Goal: Information Seeking & Learning: Learn about a topic

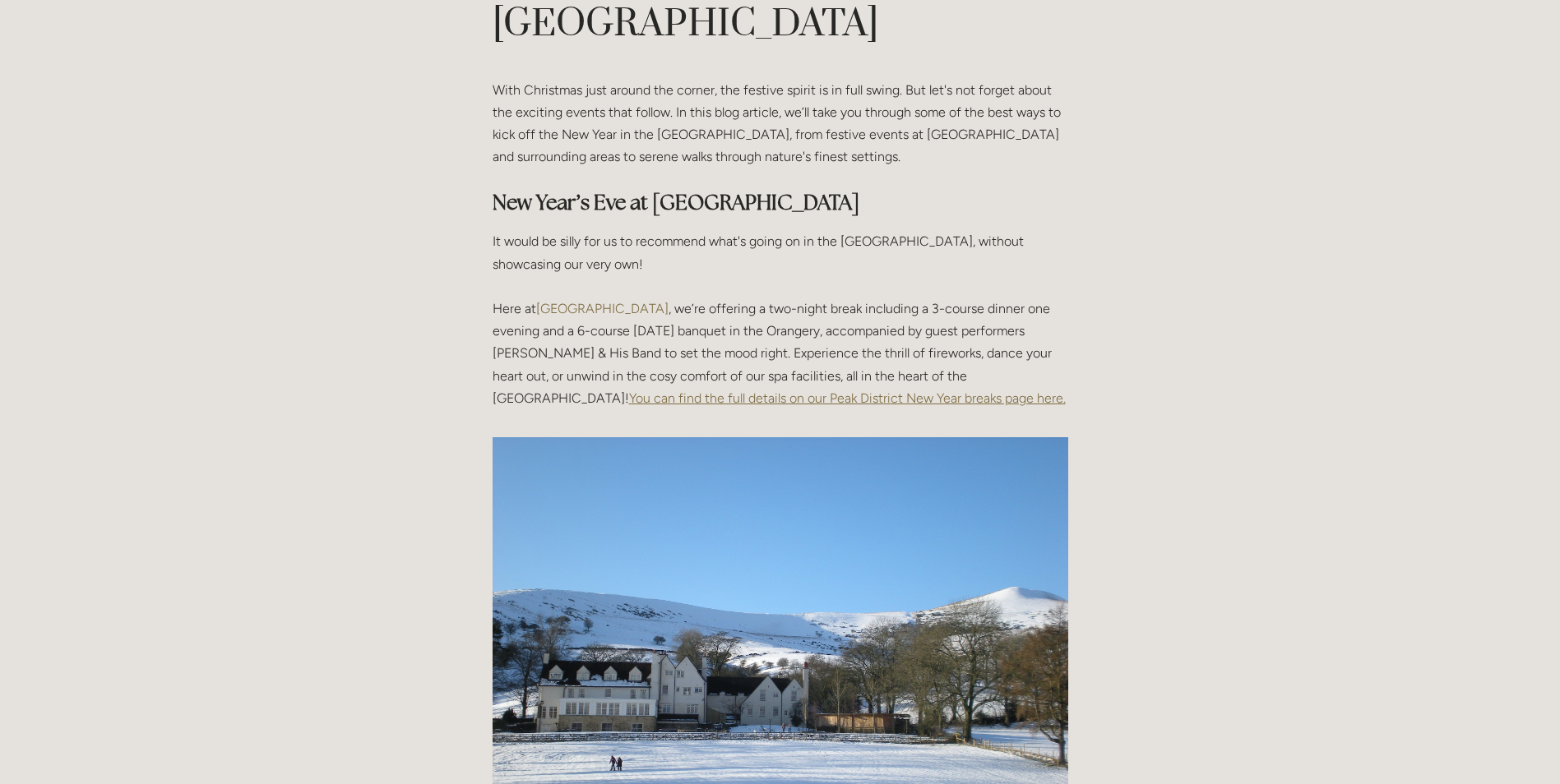
scroll to position [164, 0]
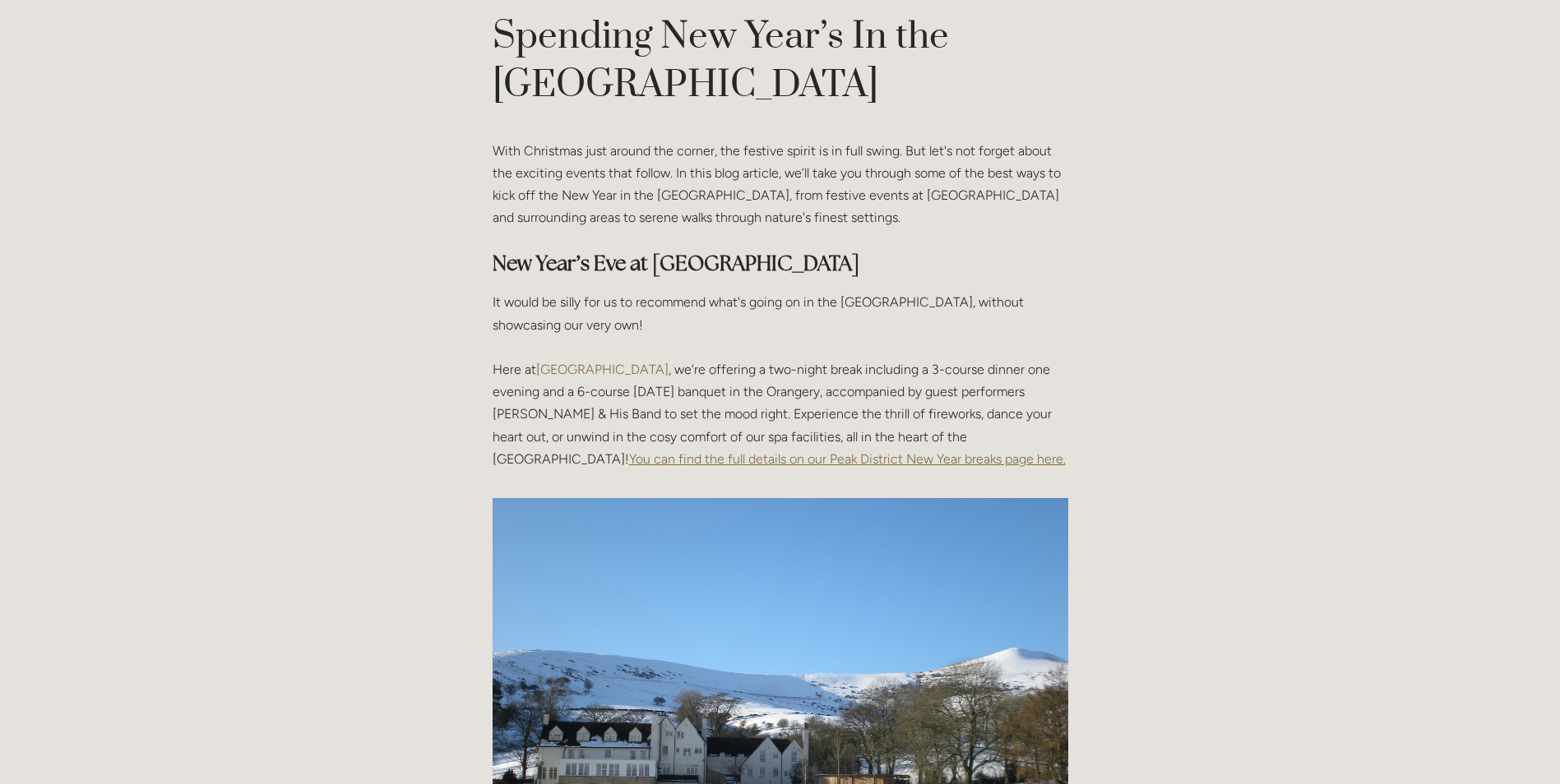
click at [702, 454] on span "You can find the full details on our Peak District New Year breaks page here." at bounding box center [847, 459] width 436 height 16
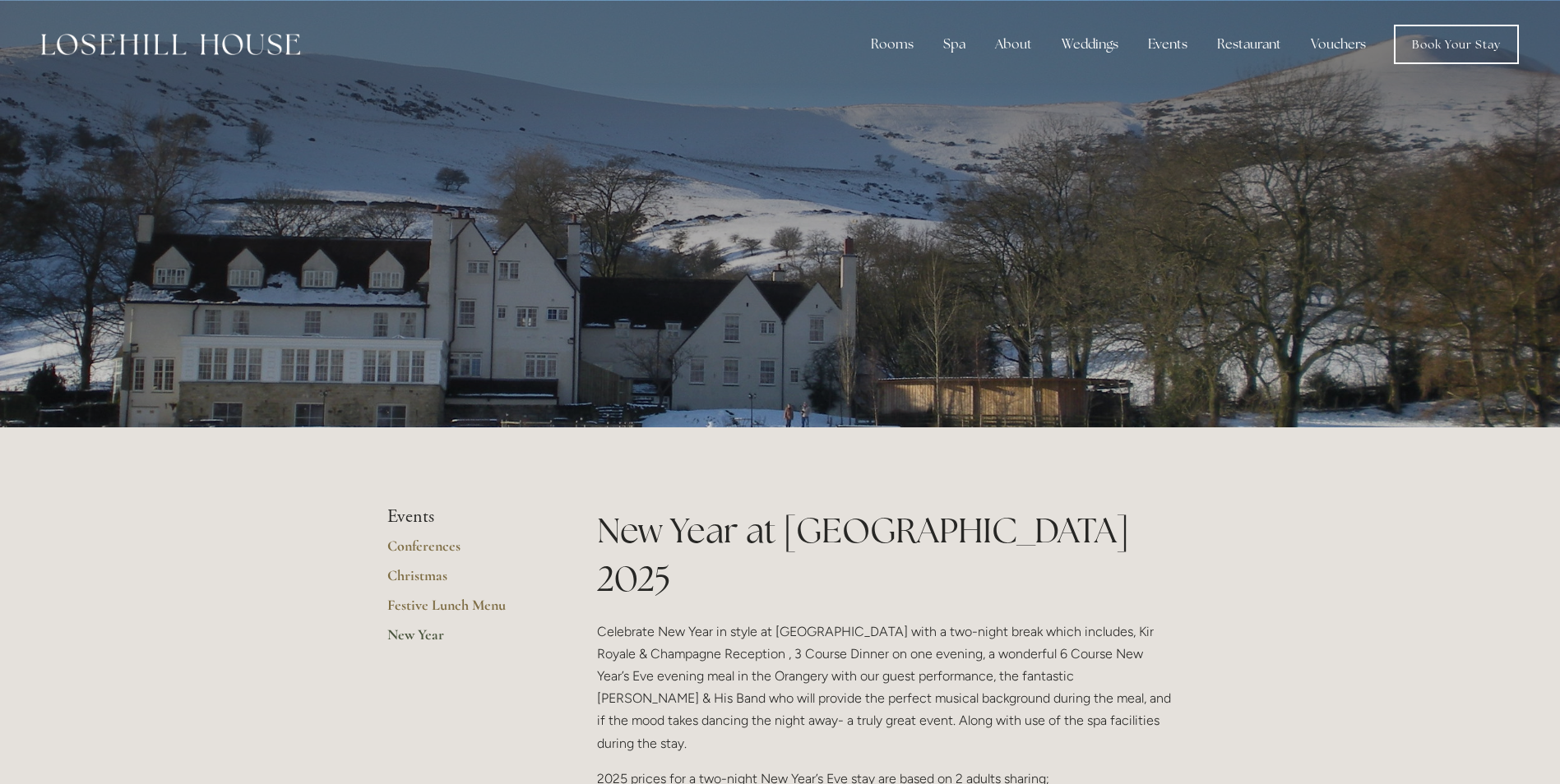
click at [410, 634] on link "New Year" at bounding box center [466, 641] width 157 height 30
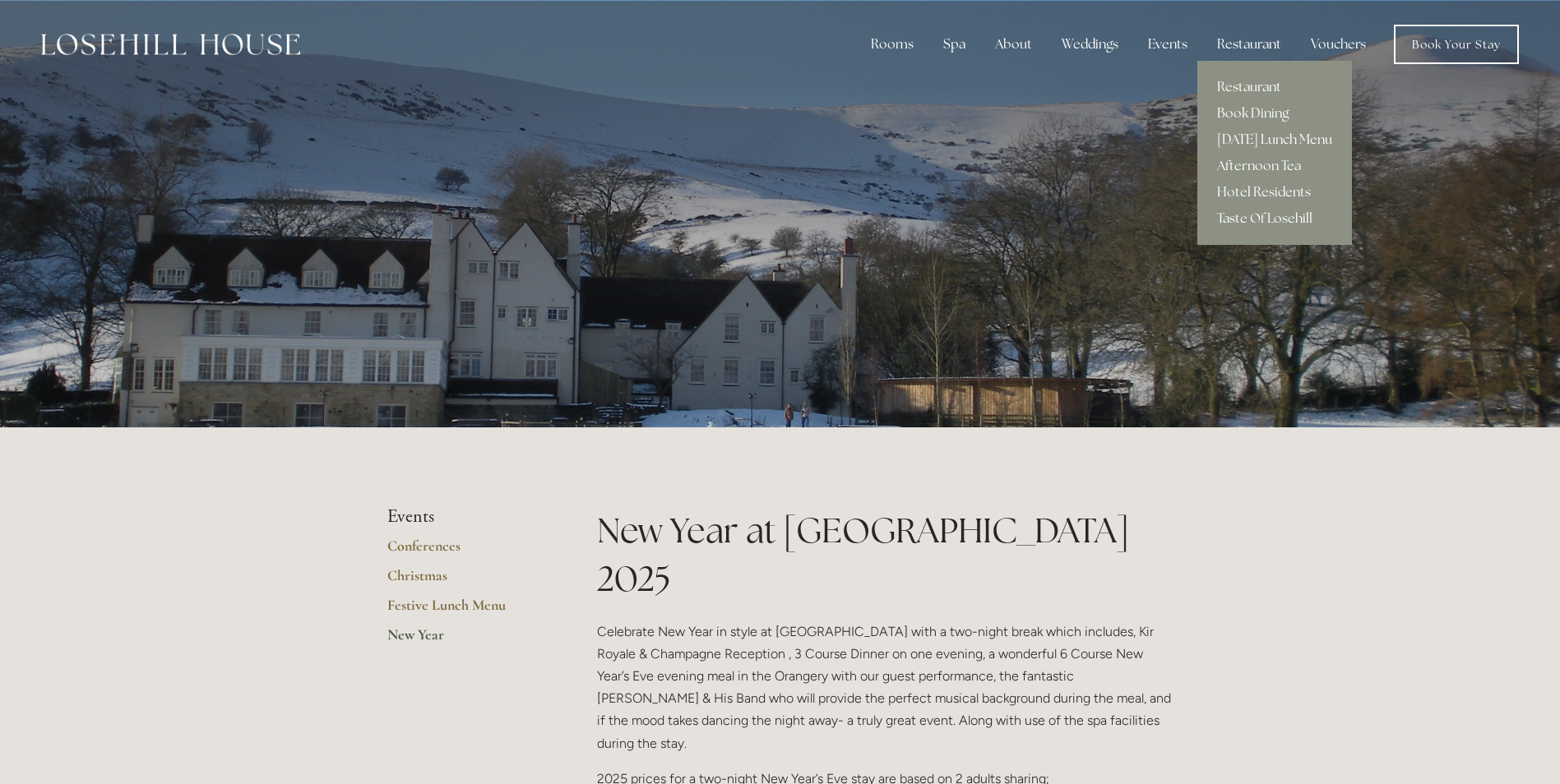
click at [1253, 135] on link "[DATE] Lunch Menu" at bounding box center [1275, 139] width 155 height 26
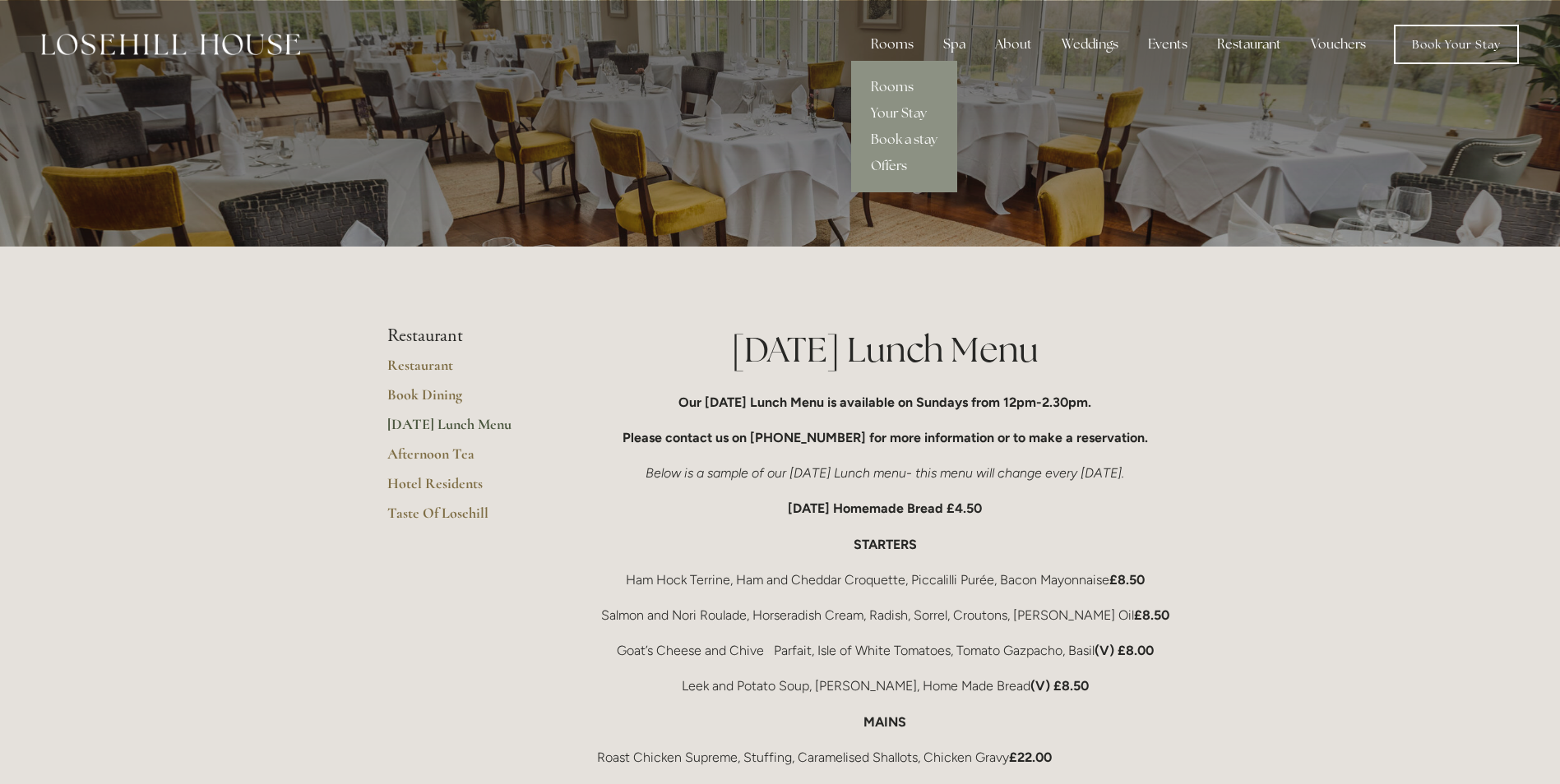
click at [890, 43] on div "Rooms" at bounding box center [892, 44] width 69 height 33
click at [881, 85] on link "Rooms" at bounding box center [904, 86] width 106 height 26
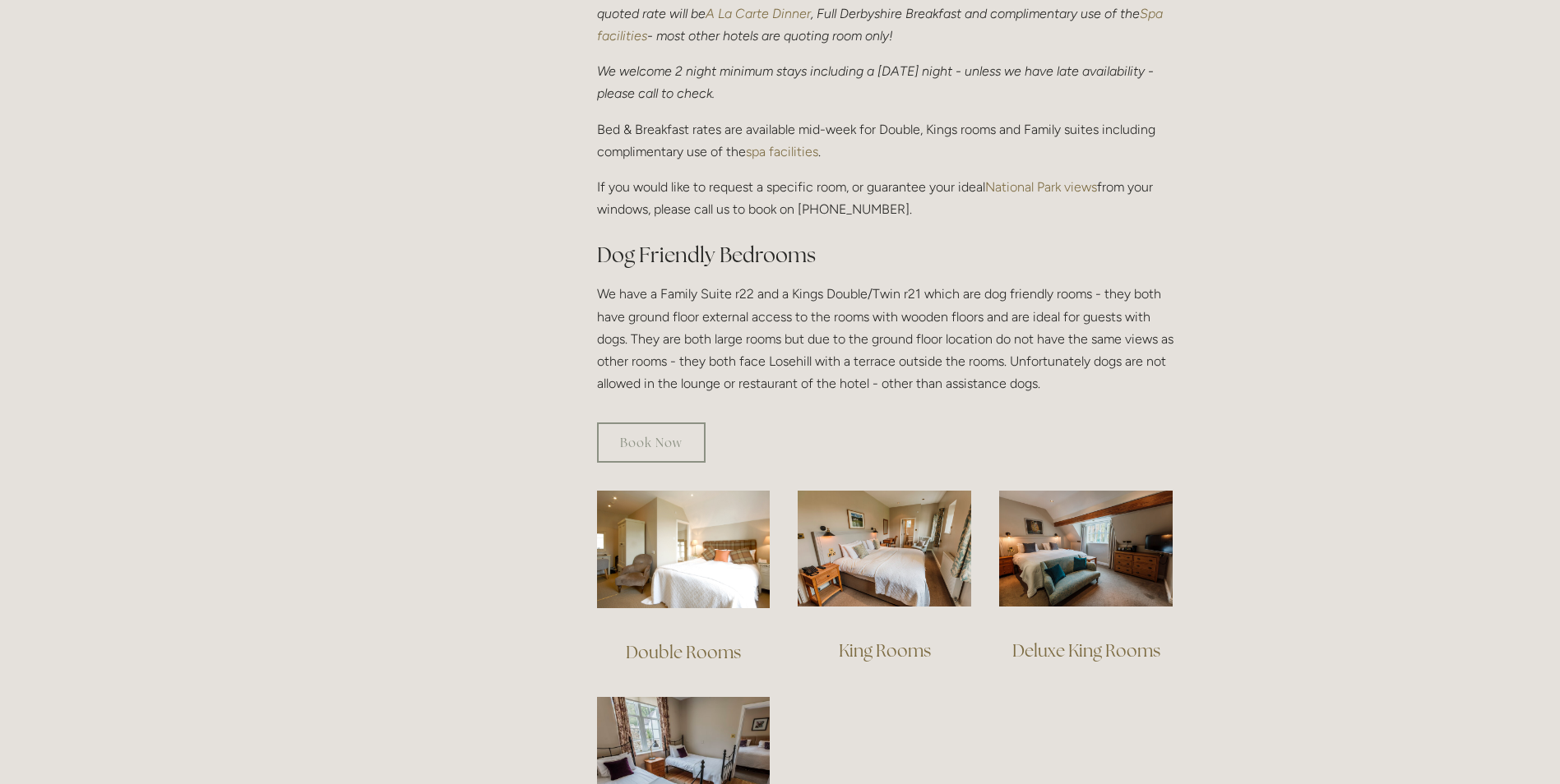
scroll to position [740, 0]
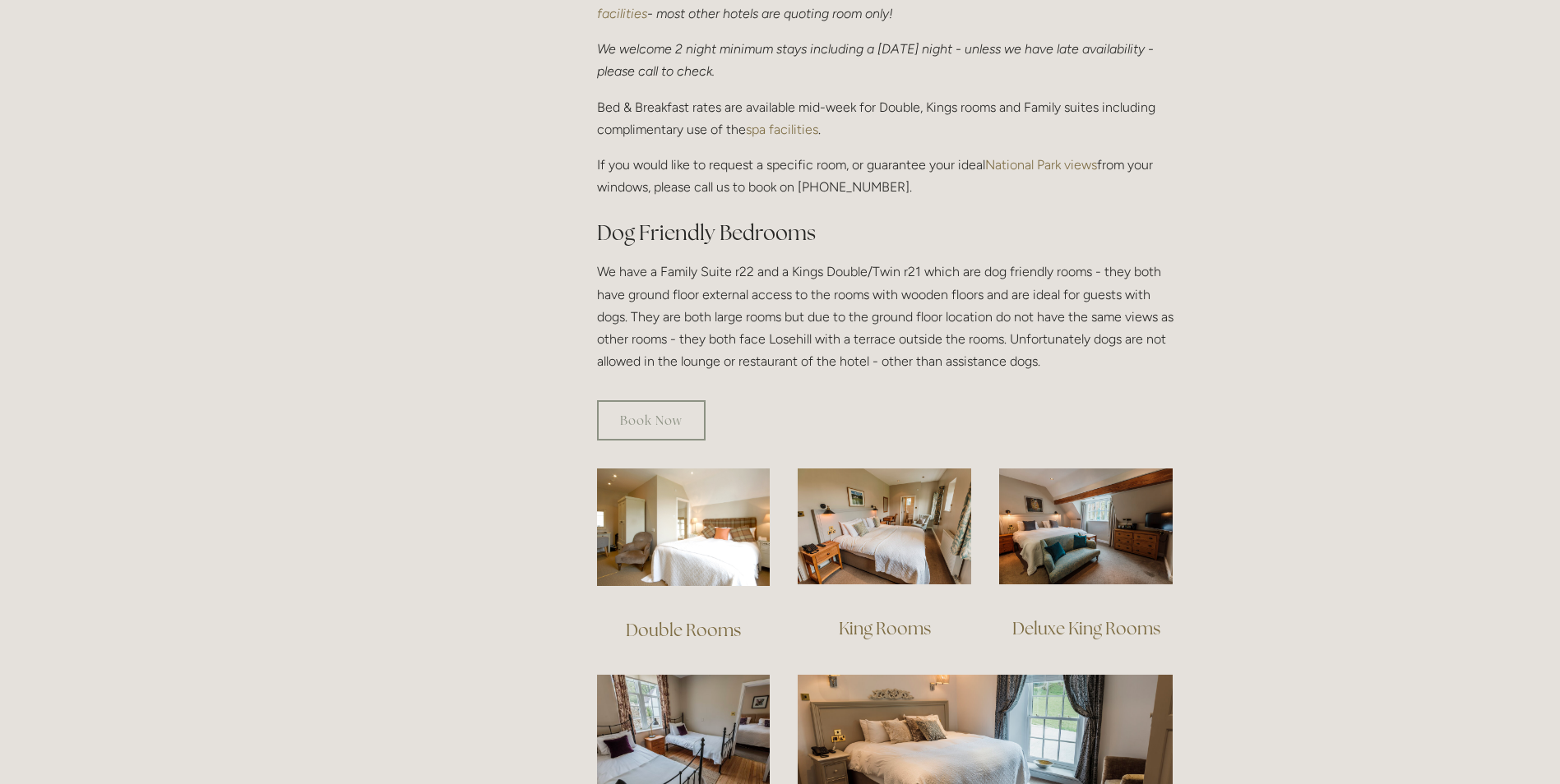
click at [678, 619] on link "Double Rooms" at bounding box center [684, 630] width 115 height 22
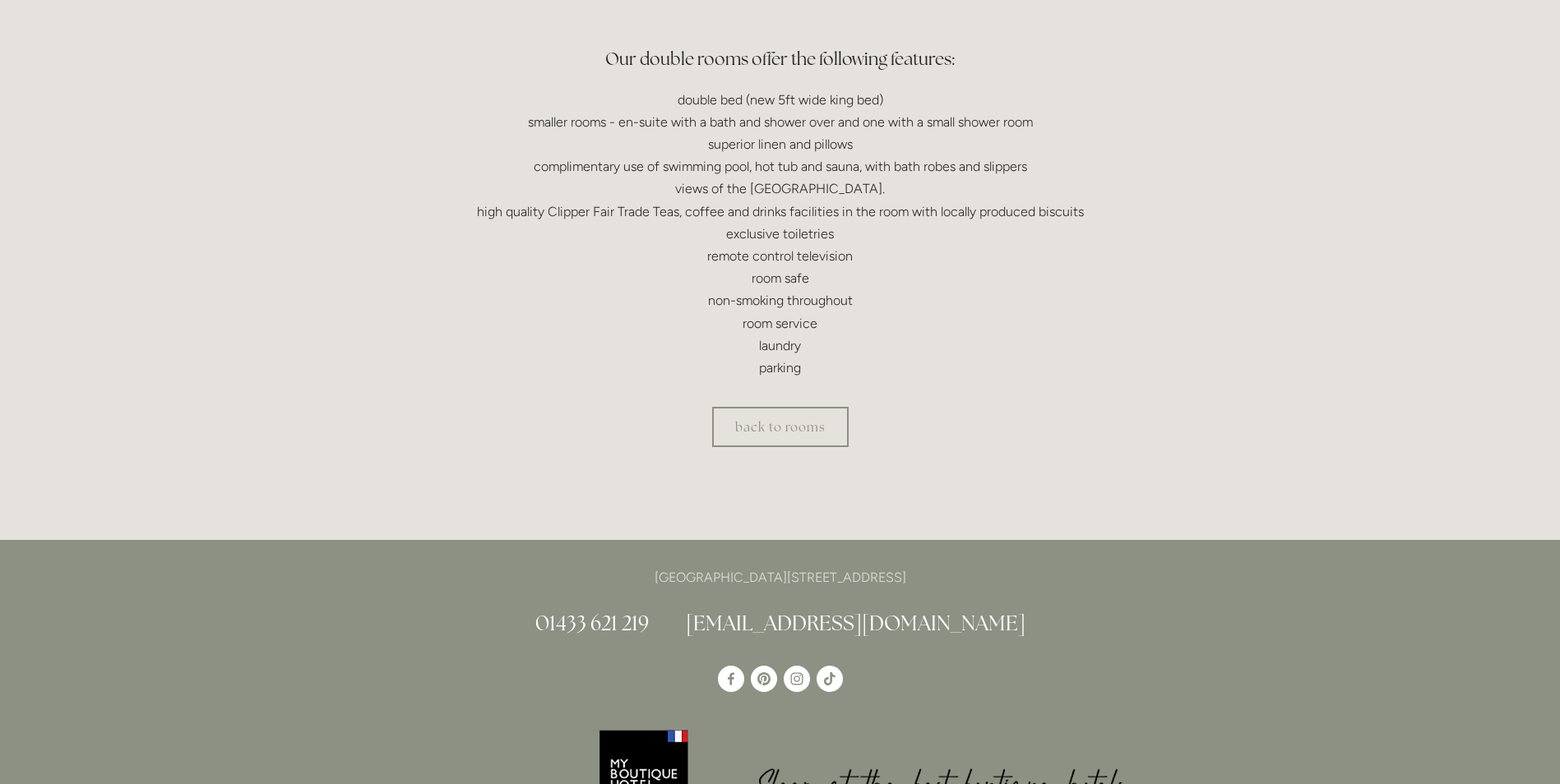
scroll to position [493, 0]
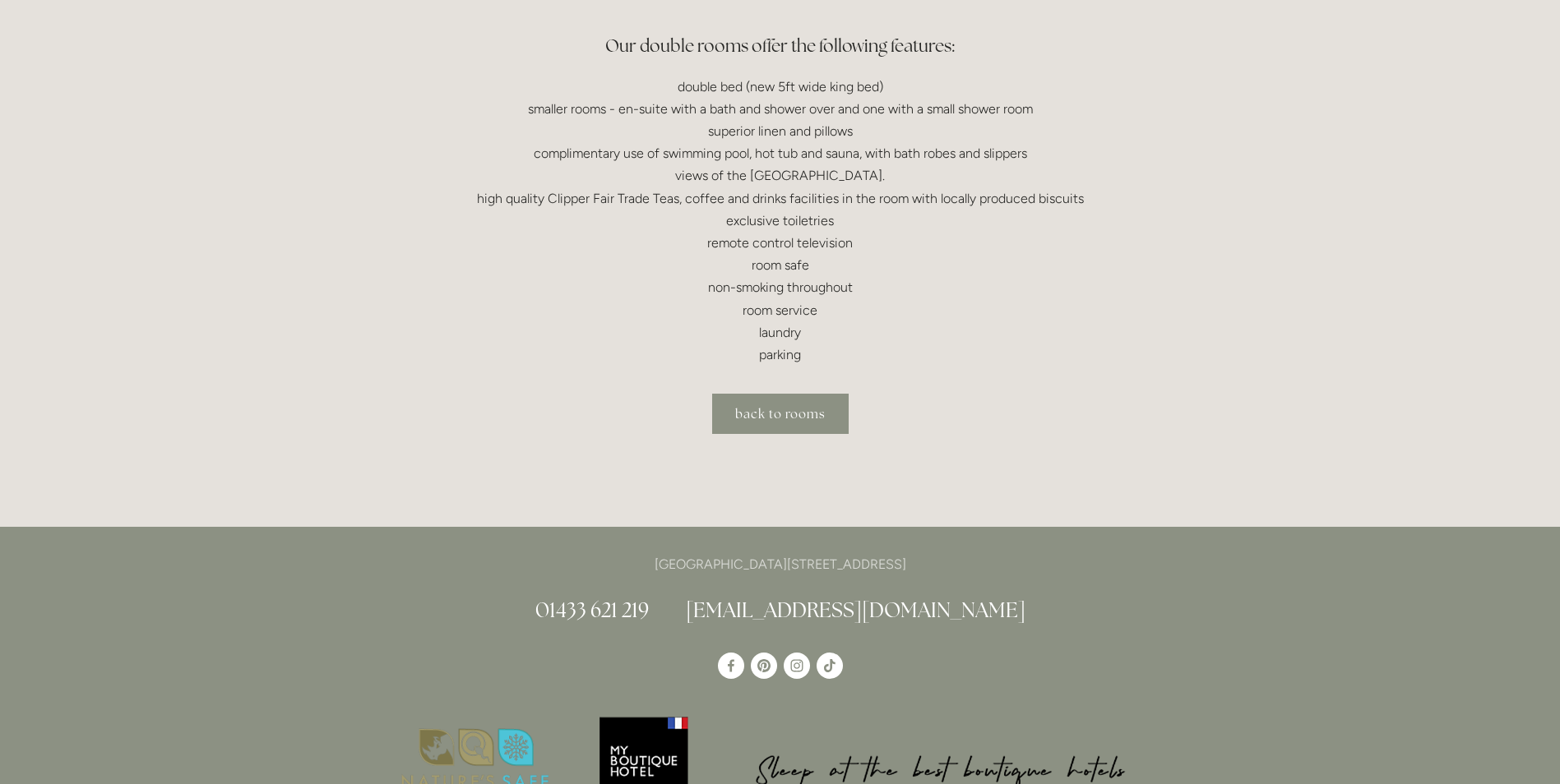
click at [795, 416] on link "back to rooms" at bounding box center [780, 413] width 136 height 41
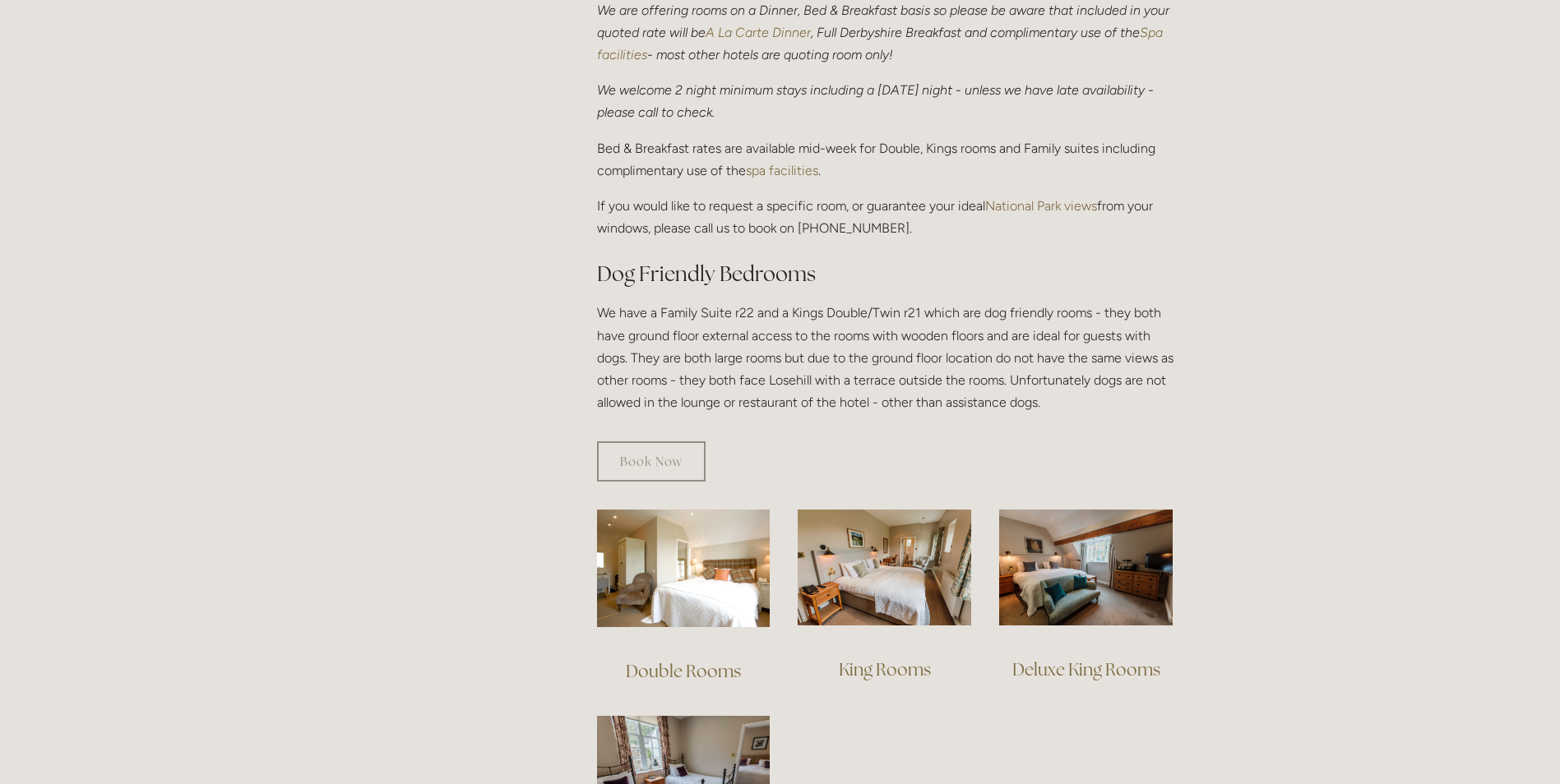
scroll to position [740, 0]
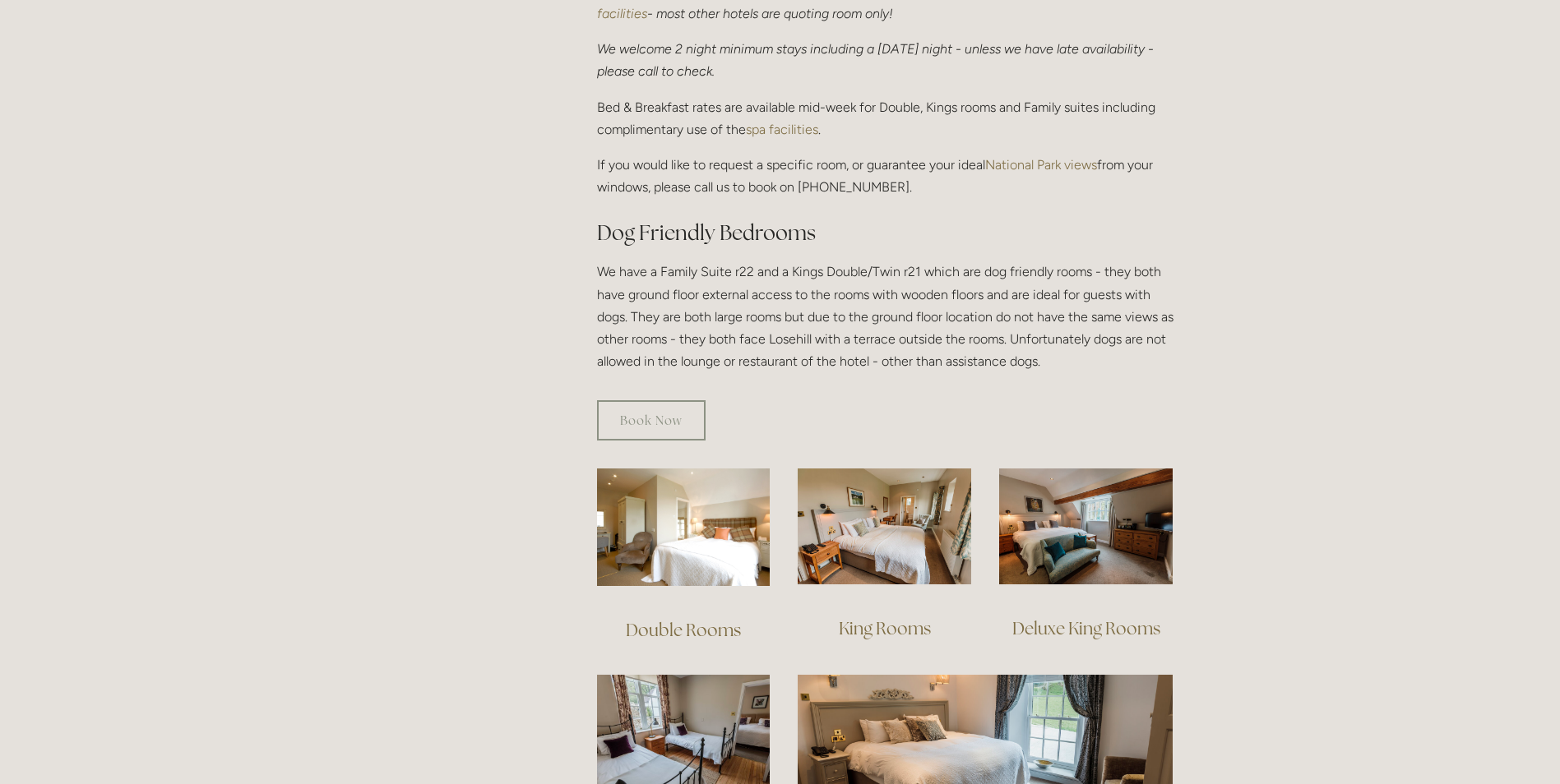
click at [901, 617] on link "King Rooms" at bounding box center [885, 628] width 92 height 22
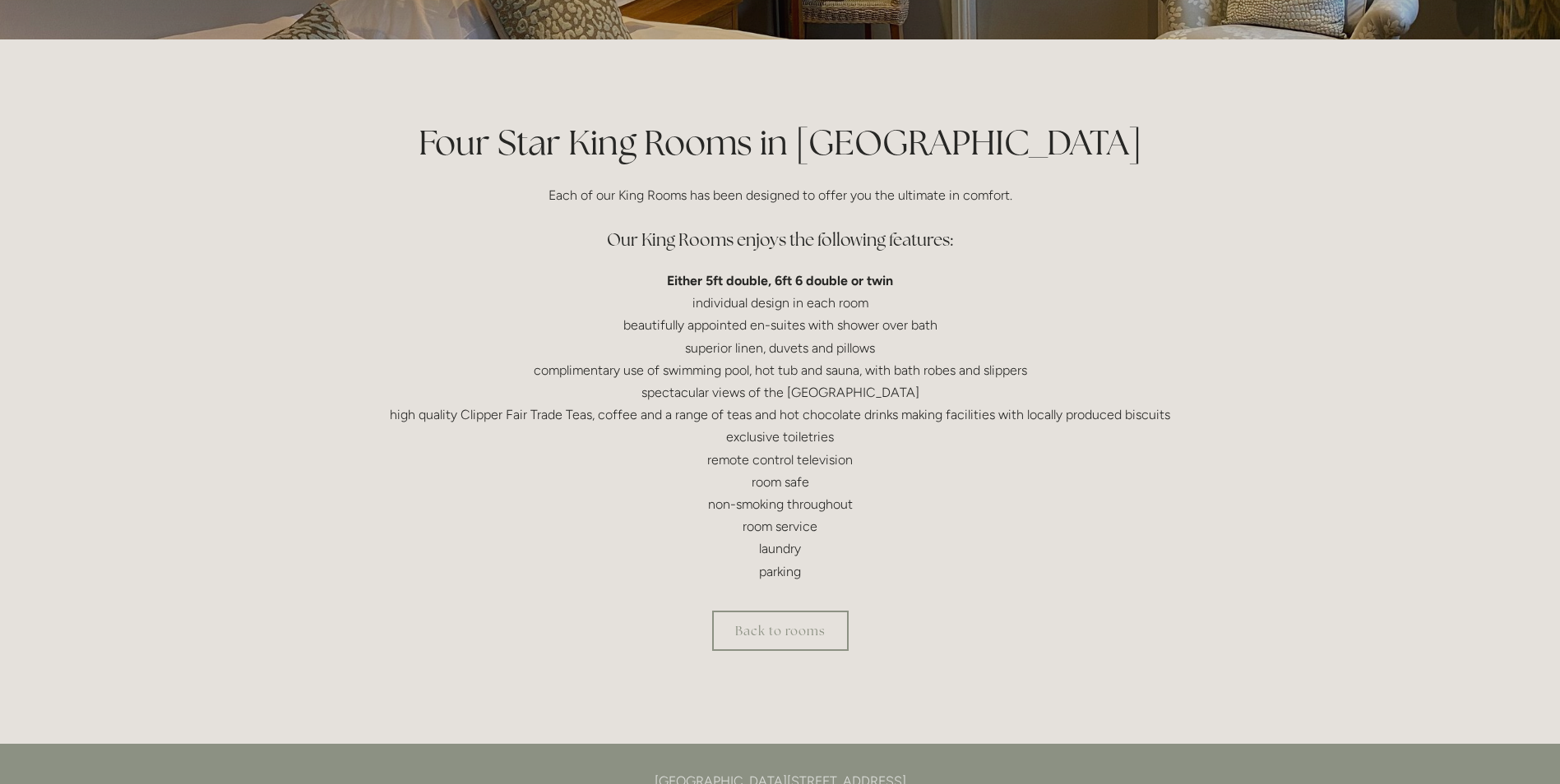
scroll to position [329, 0]
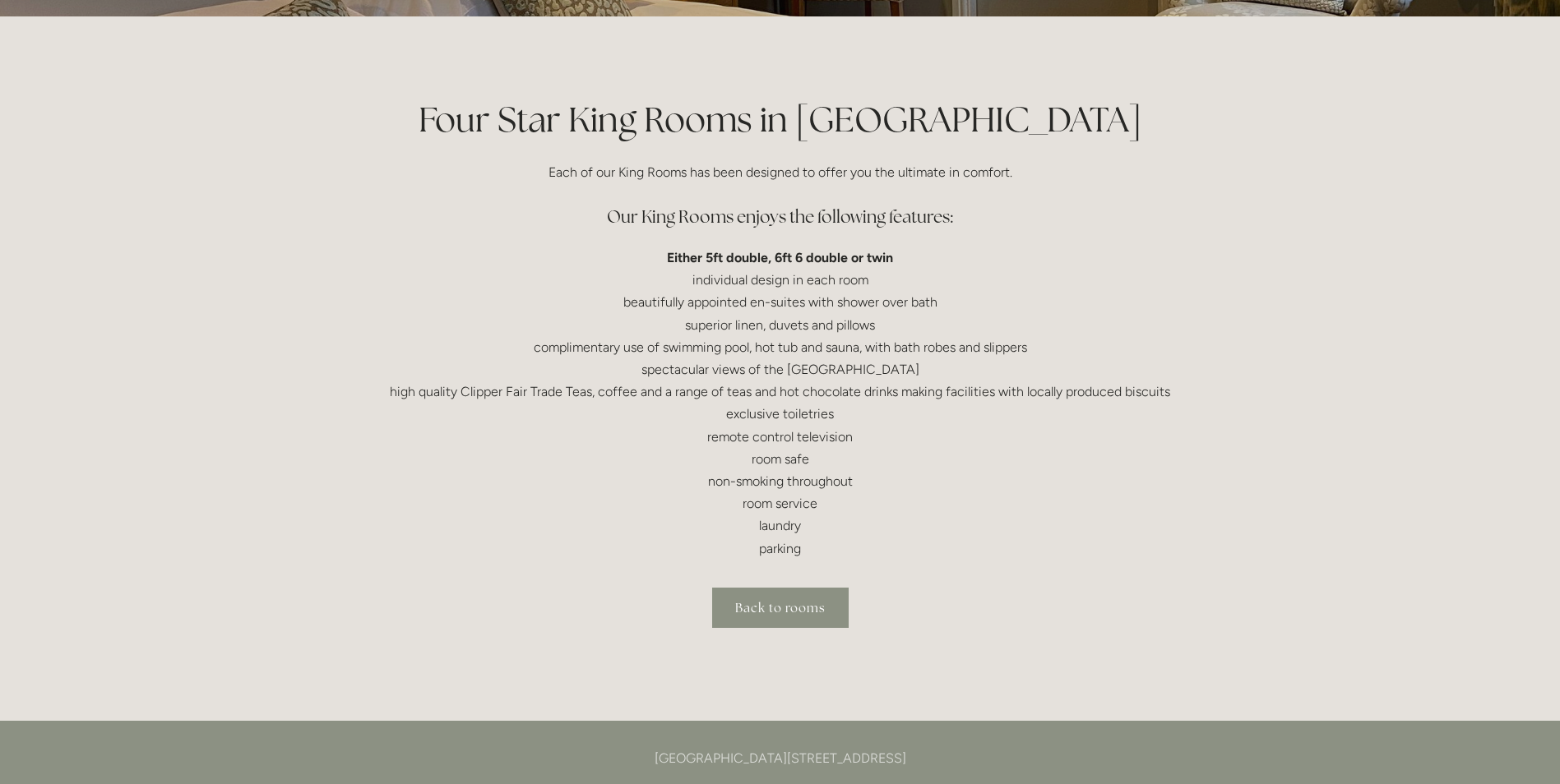
click at [765, 605] on link "Back to rooms" at bounding box center [780, 607] width 136 height 41
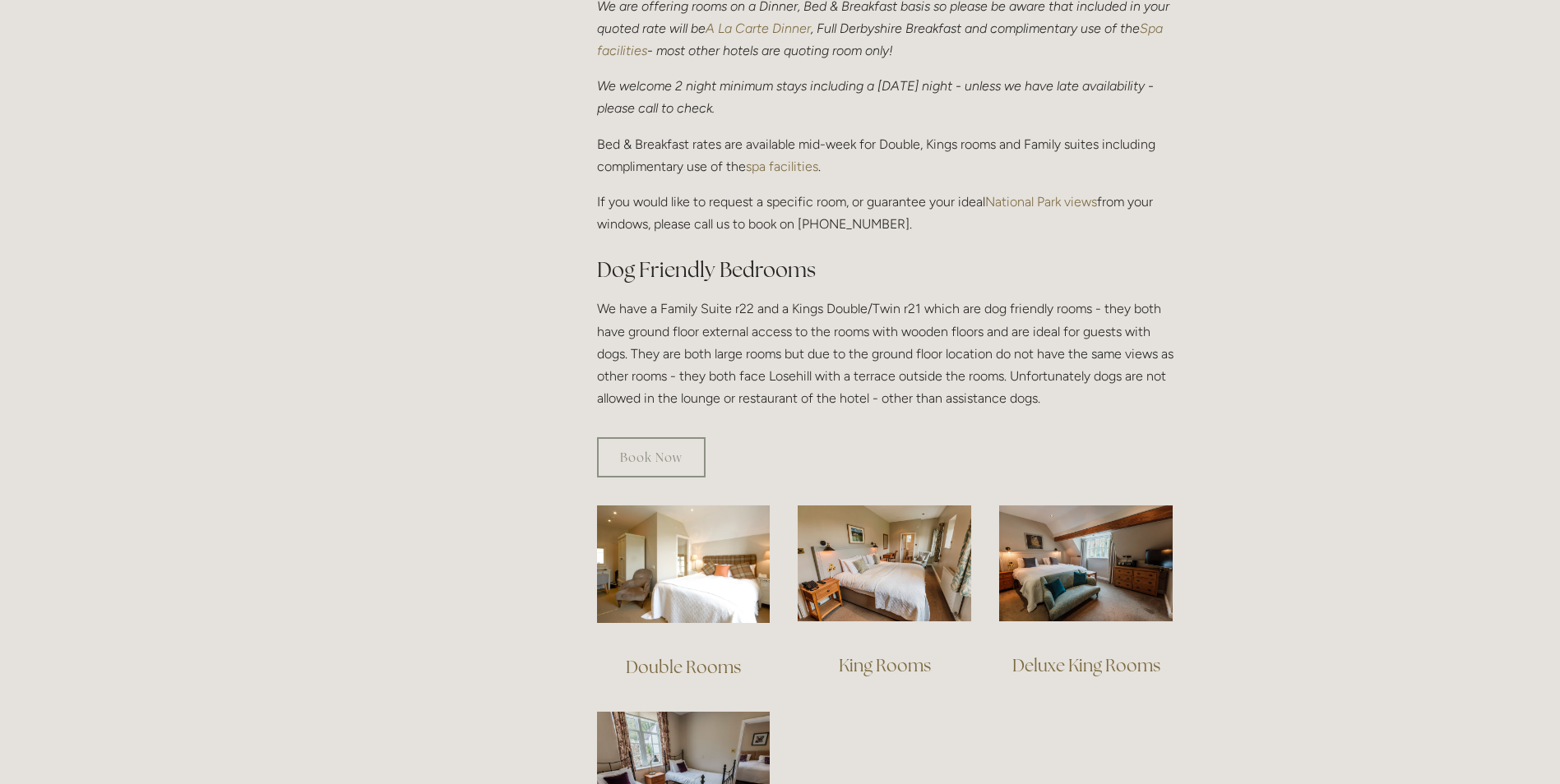
scroll to position [740, 0]
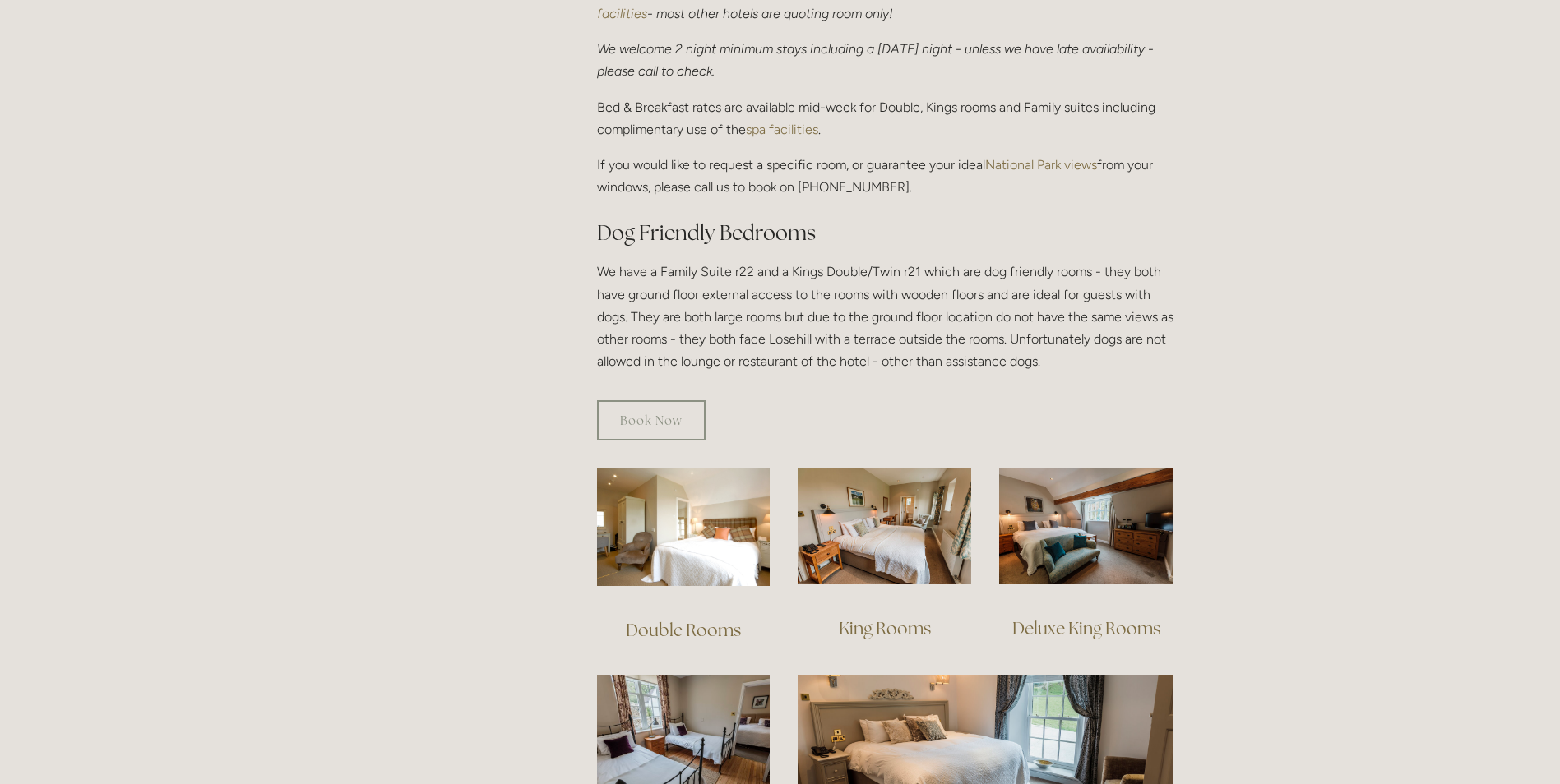
click at [1089, 617] on link "Deluxe King Rooms" at bounding box center [1086, 628] width 148 height 22
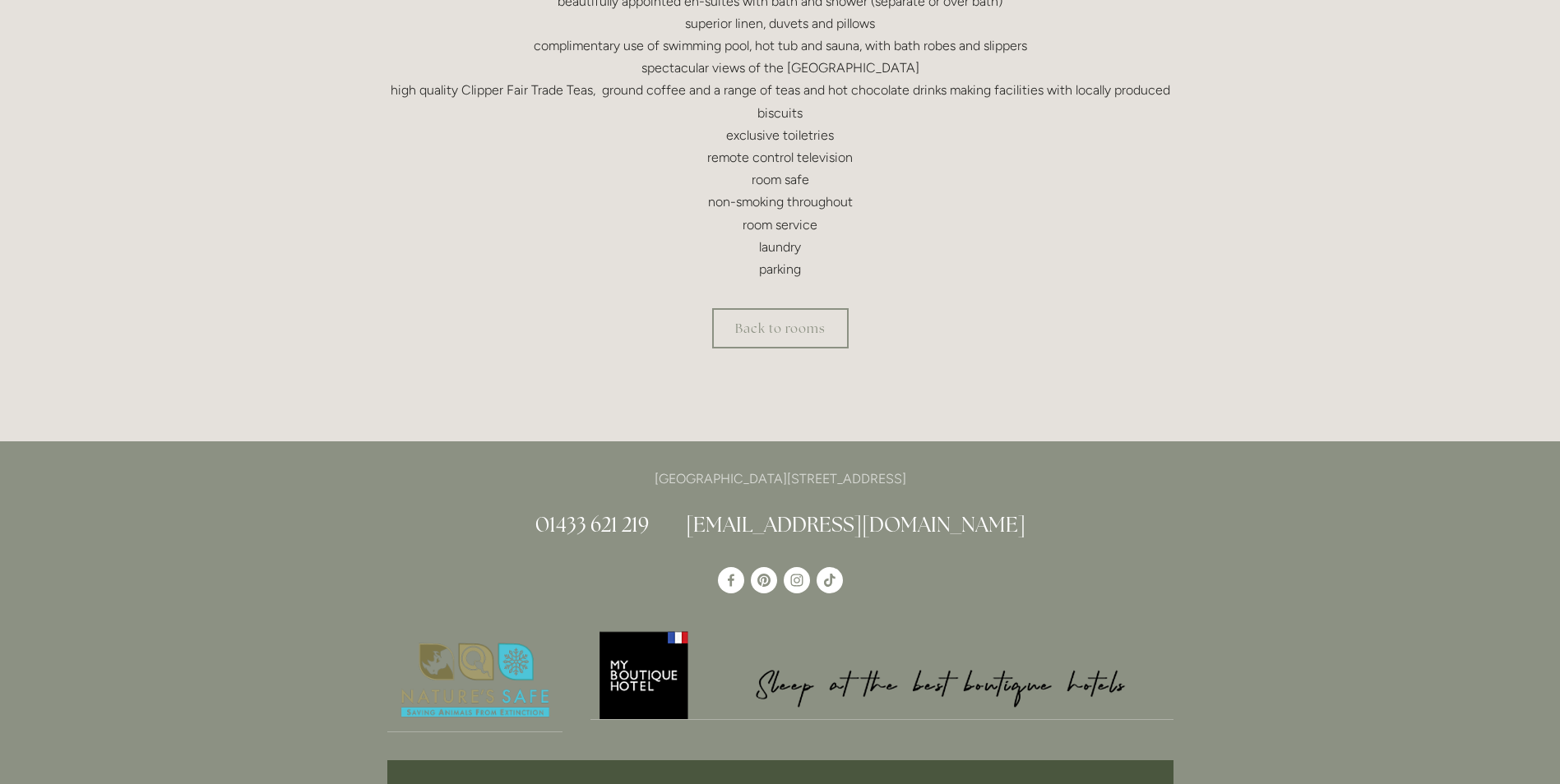
scroll to position [740, 0]
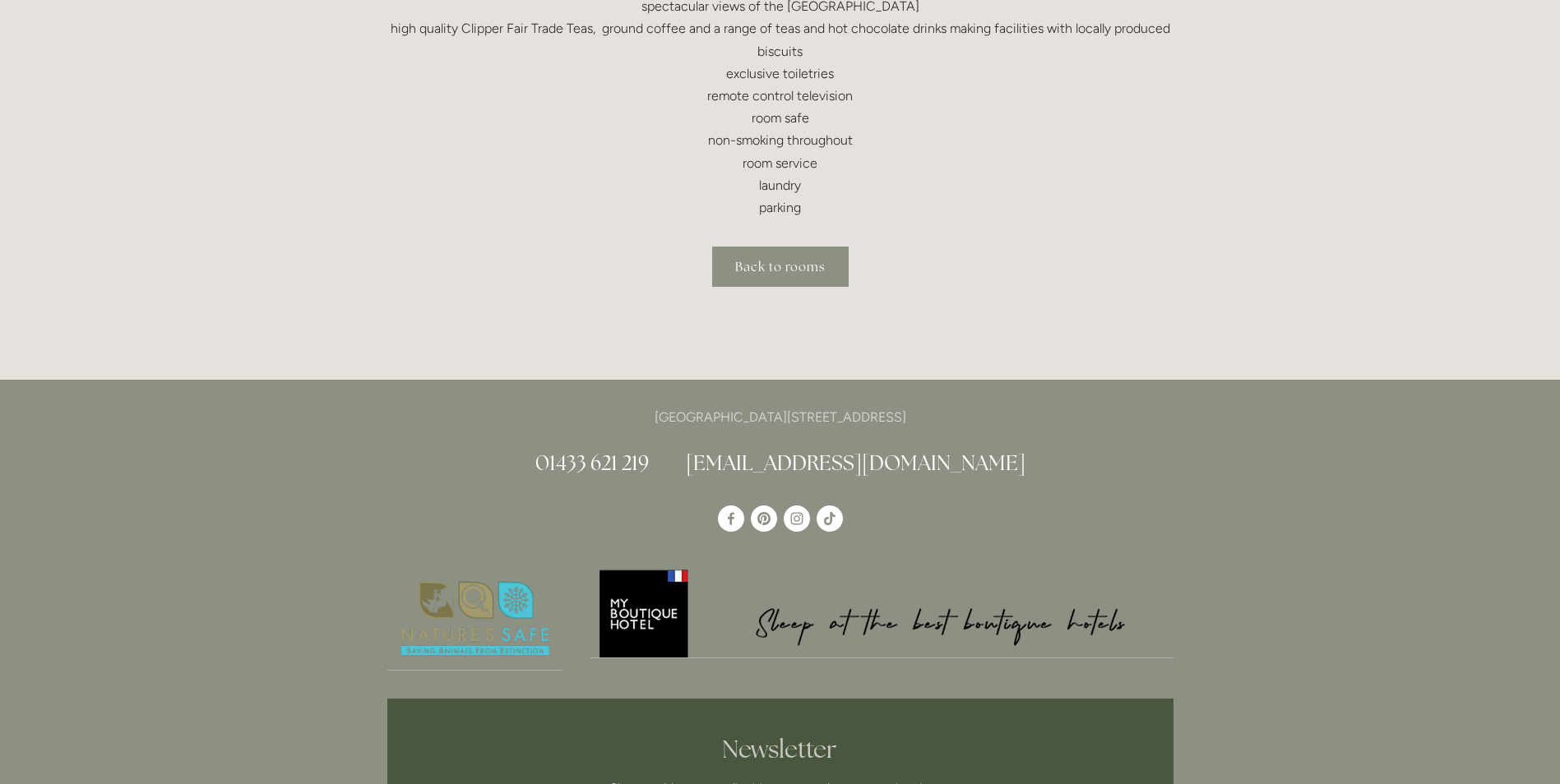
click at [794, 264] on link "Back to rooms" at bounding box center [780, 266] width 136 height 41
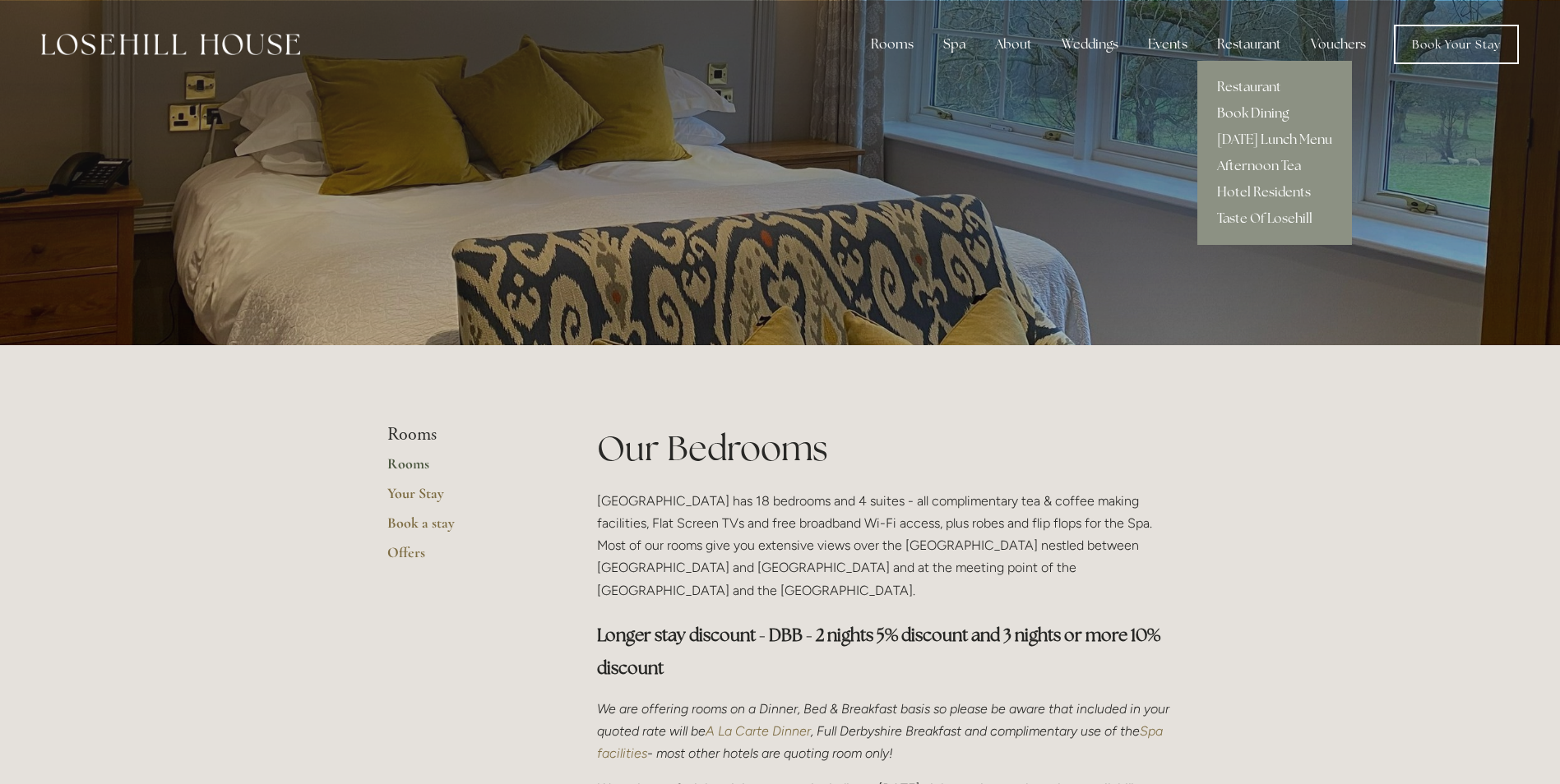
drag, startPoint x: 1252, startPoint y: 50, endPoint x: 1260, endPoint y: 117, distance: 67.5
click at [1252, 56] on div "Restaurant" at bounding box center [1249, 44] width 90 height 33
click at [1263, 212] on link "Taste Of Losehill" at bounding box center [1275, 219] width 155 height 26
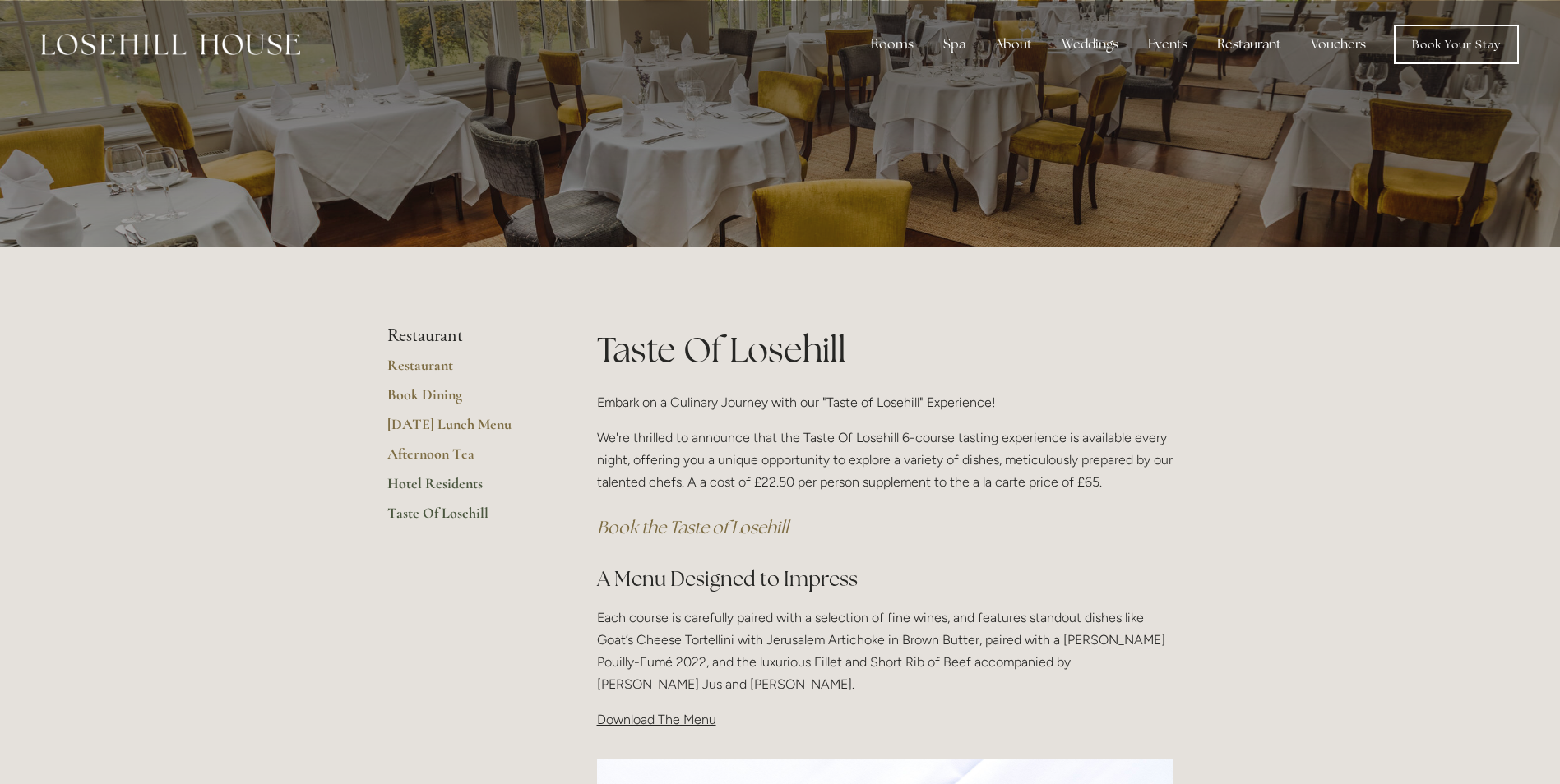
click at [422, 475] on link "Hotel Residents" at bounding box center [466, 489] width 157 height 30
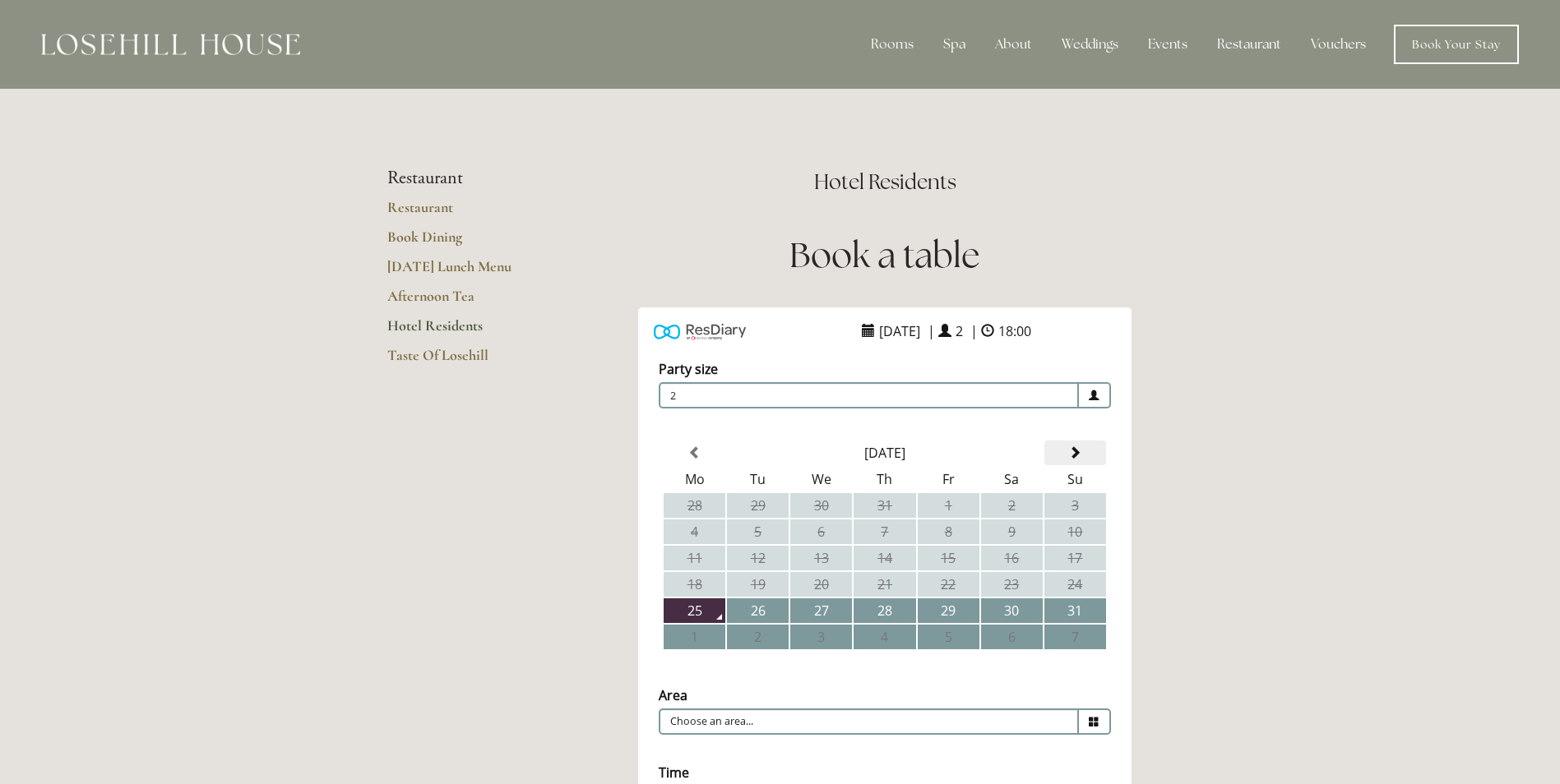
click at [1068, 454] on th at bounding box center [1076, 452] width 62 height 25
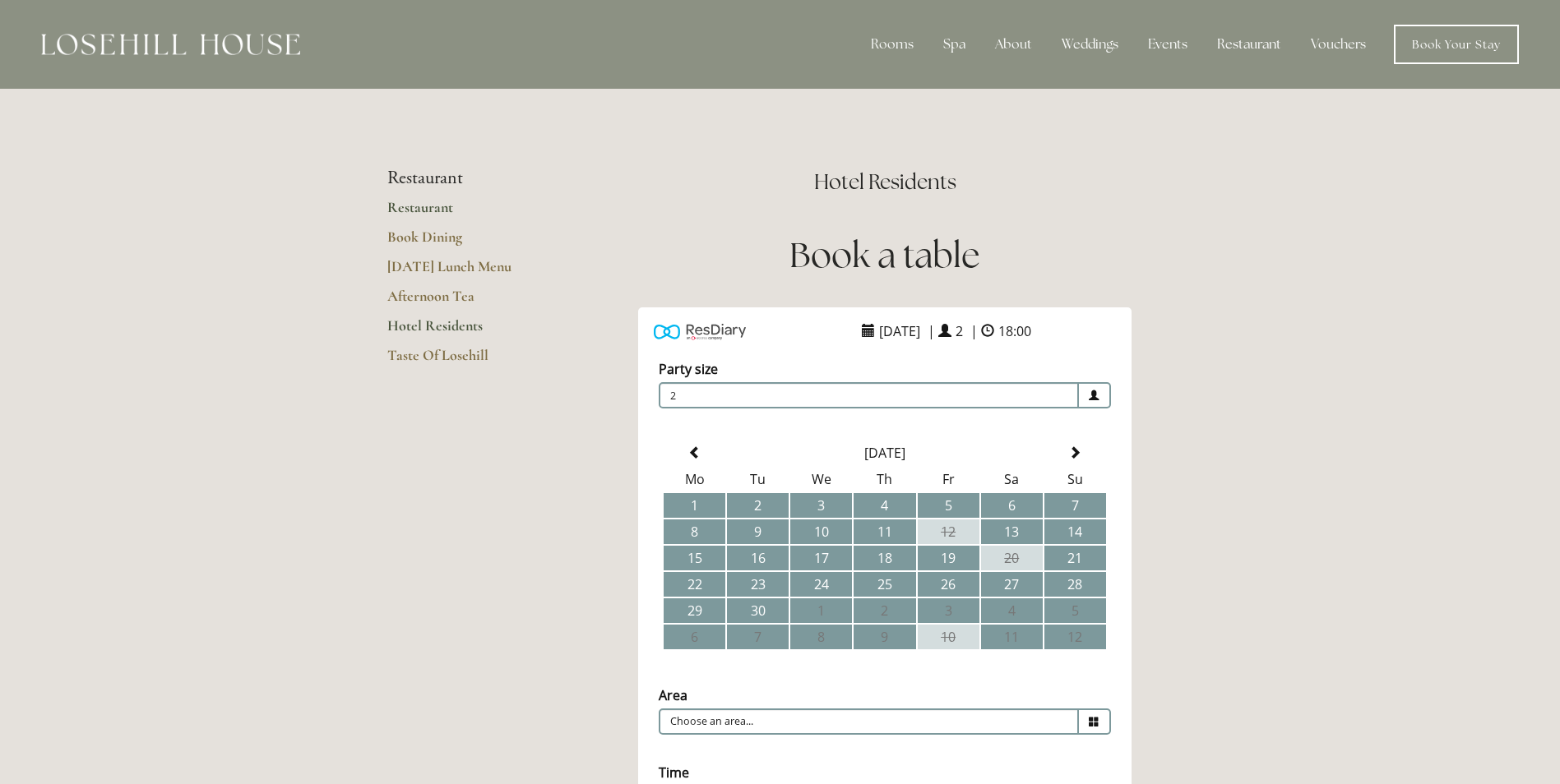
click at [422, 206] on link "Restaurant" at bounding box center [466, 213] width 157 height 30
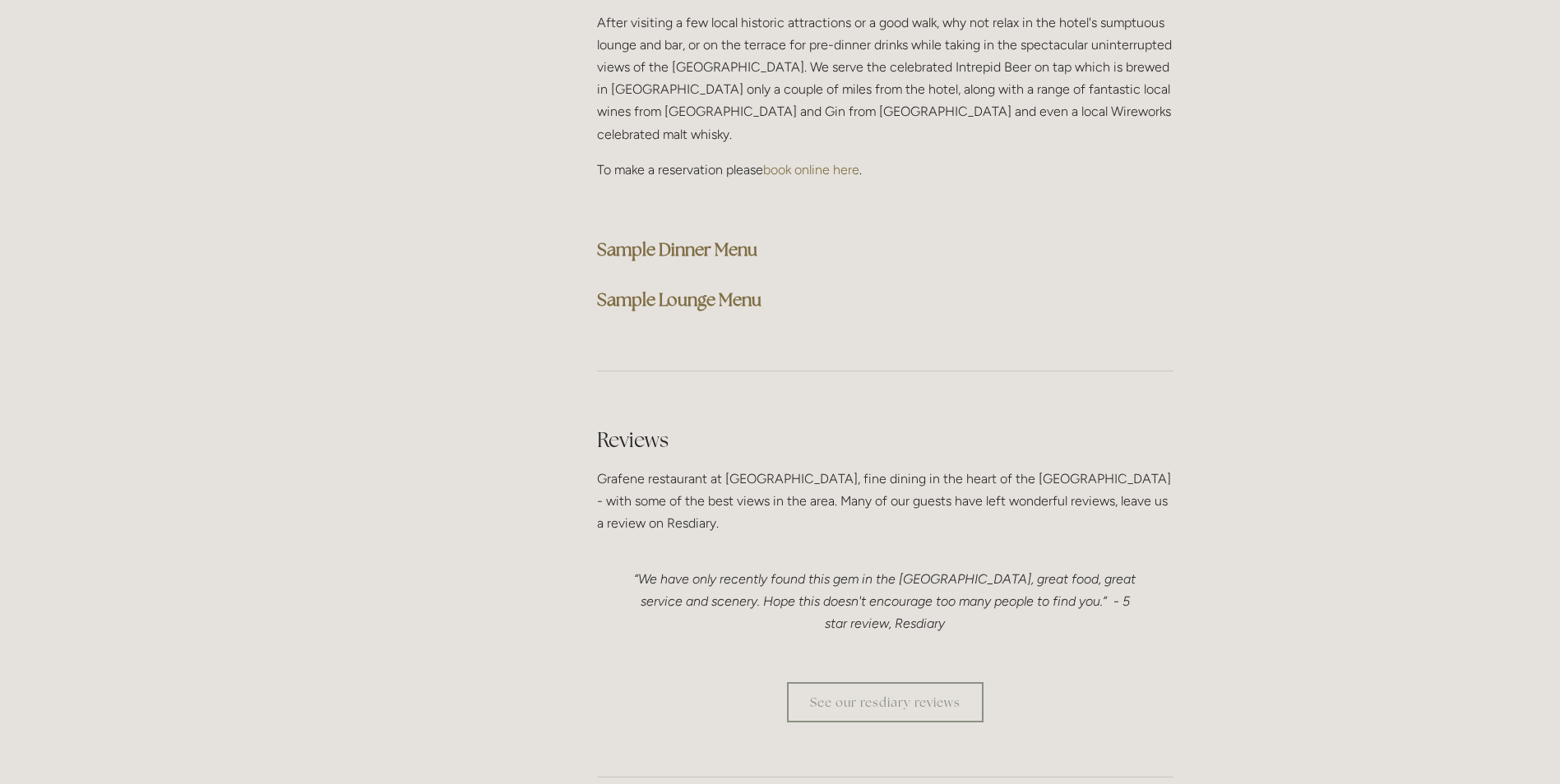
scroll to position [4028, 0]
